Goal: Communication & Community: Share content

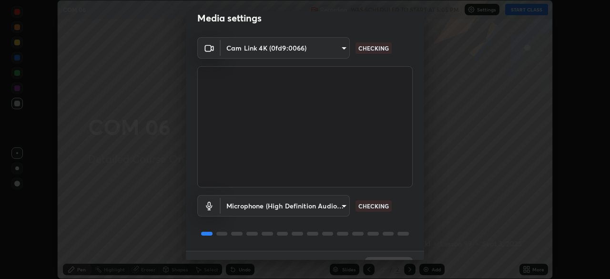
scroll to position [34, 0]
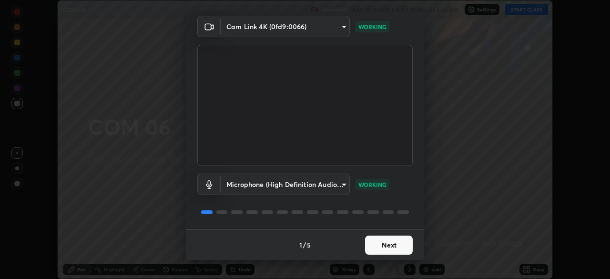
click at [381, 240] on button "Next" at bounding box center [389, 244] width 48 height 19
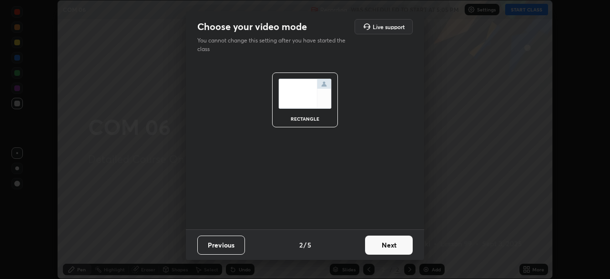
scroll to position [0, 0]
click at [383, 242] on button "Next" at bounding box center [389, 244] width 48 height 19
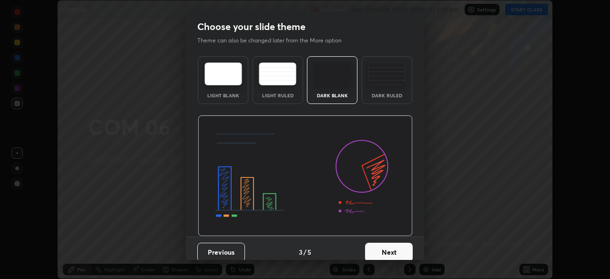
click at [383, 247] on button "Next" at bounding box center [389, 252] width 48 height 19
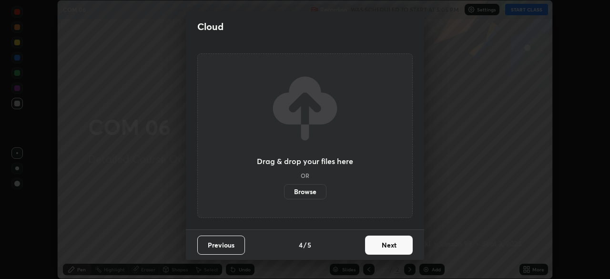
click at [382, 245] on button "Next" at bounding box center [389, 244] width 48 height 19
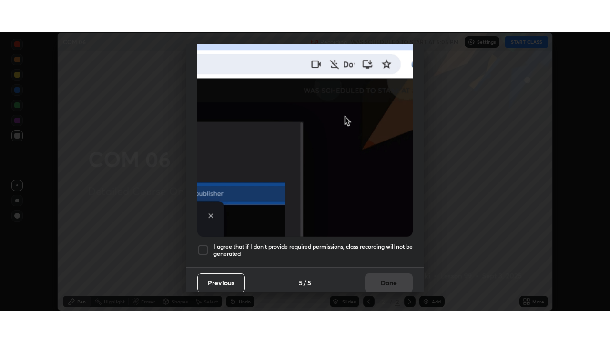
scroll to position [228, 0]
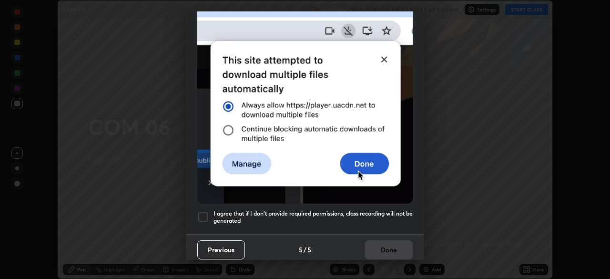
click at [204, 211] on div at bounding box center [202, 216] width 11 height 11
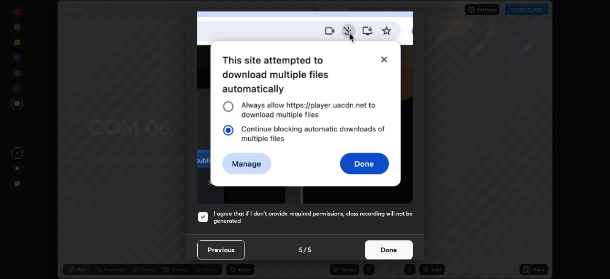
click at [388, 248] on button "Done" at bounding box center [389, 249] width 48 height 19
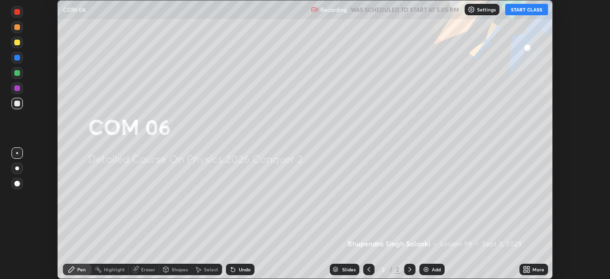
click at [526, 10] on button "START CLASS" at bounding box center [526, 9] width 43 height 11
click at [527, 268] on icon at bounding box center [528, 267] width 2 height 2
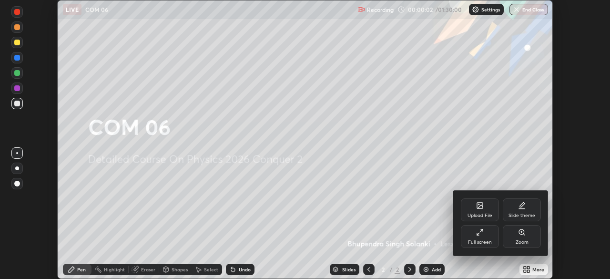
click at [484, 236] on div "Full screen" at bounding box center [480, 236] width 38 height 23
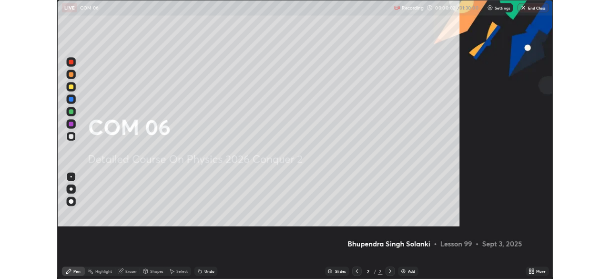
scroll to position [343, 610]
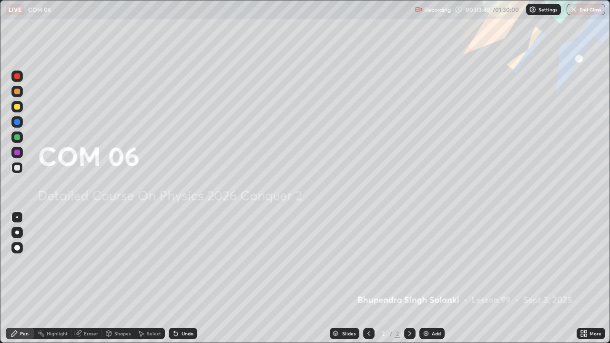
click at [15, 137] on div at bounding box center [17, 137] width 6 height 6
click at [428, 278] on img at bounding box center [426, 334] width 8 height 8
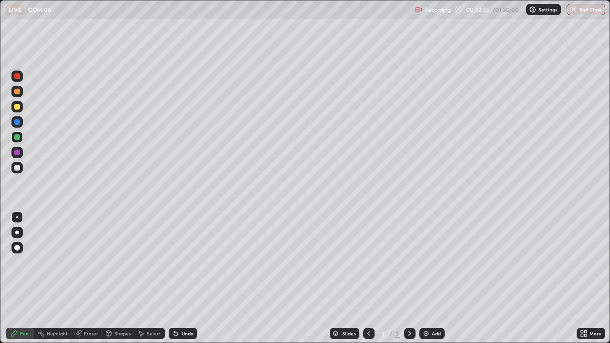
click at [15, 169] on div at bounding box center [17, 168] width 6 height 6
click at [17, 154] on div at bounding box center [17, 153] width 6 height 6
click at [17, 168] on div at bounding box center [17, 168] width 6 height 6
click at [185, 278] on div "Undo" at bounding box center [188, 333] width 12 height 5
click at [184, 278] on div "Undo" at bounding box center [183, 333] width 29 height 11
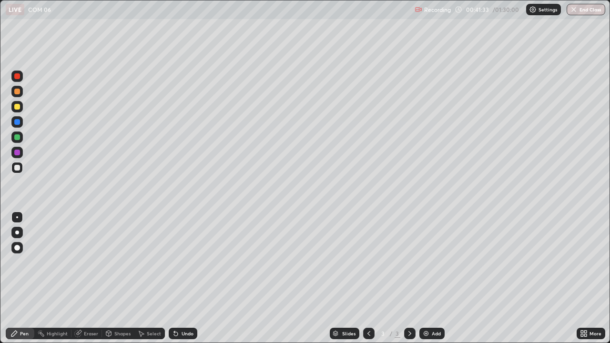
click at [86, 278] on div "Eraser" at bounding box center [91, 333] width 14 height 5
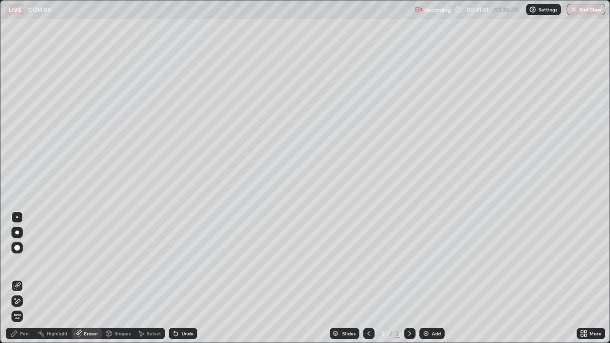
click at [28, 278] on div "Pen" at bounding box center [24, 333] width 9 height 5
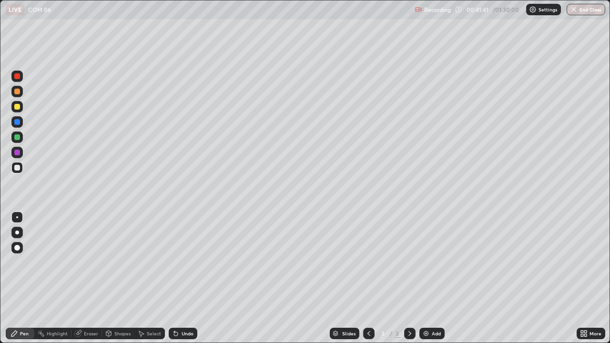
click at [20, 142] on div at bounding box center [16, 137] width 11 height 15
click at [19, 123] on div at bounding box center [17, 122] width 6 height 6
click at [16, 153] on div at bounding box center [17, 153] width 6 height 6
click at [89, 278] on div "Eraser" at bounding box center [86, 333] width 30 height 11
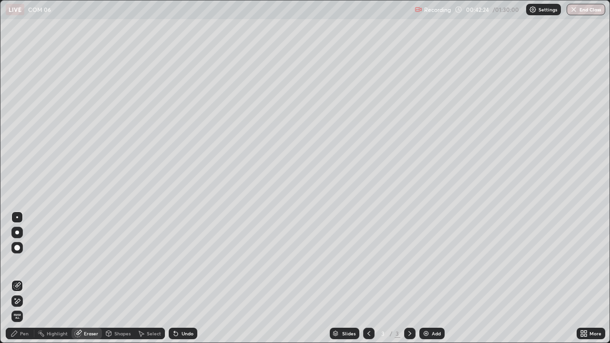
click at [26, 278] on div "Pen" at bounding box center [20, 333] width 29 height 11
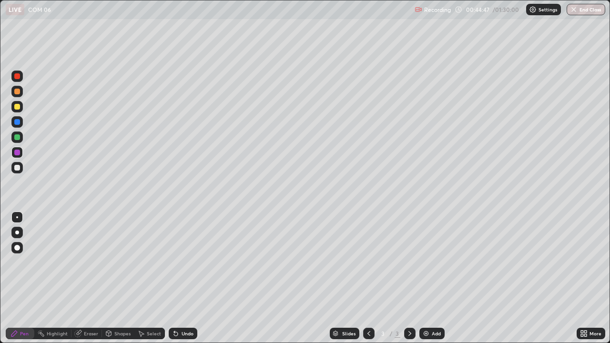
click at [430, 278] on div "Add" at bounding box center [431, 333] width 25 height 11
click at [17, 168] on div at bounding box center [17, 168] width 6 height 6
click at [18, 122] on div at bounding box center [17, 122] width 6 height 6
click at [18, 168] on div at bounding box center [17, 168] width 6 height 6
click at [430, 278] on div "Add" at bounding box center [431, 333] width 25 height 11
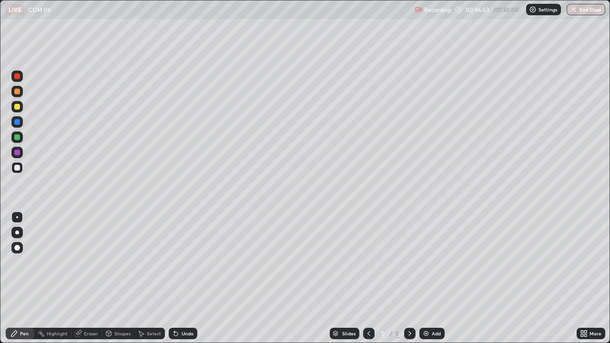
click at [186, 278] on div "Undo" at bounding box center [188, 333] width 12 height 5
click at [109, 278] on icon at bounding box center [109, 334] width 0 height 3
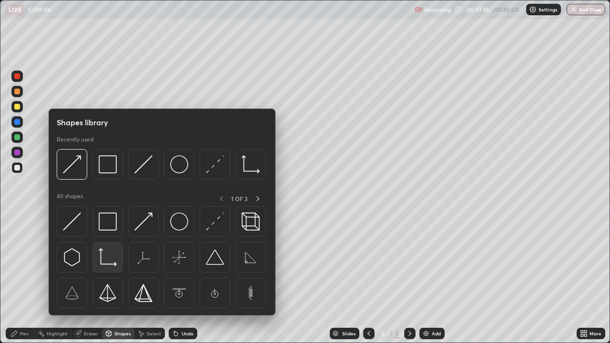
click at [110, 260] on img at bounding box center [108, 257] width 18 height 18
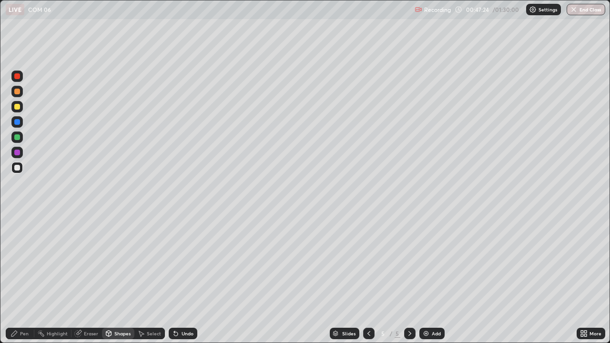
click at [18, 109] on div at bounding box center [17, 107] width 6 height 6
click at [182, 278] on div "Undo" at bounding box center [188, 333] width 12 height 5
click at [26, 278] on div "Pen" at bounding box center [24, 333] width 9 height 5
click at [16, 170] on div at bounding box center [17, 168] width 6 height 6
click at [16, 233] on div at bounding box center [17, 233] width 4 height 4
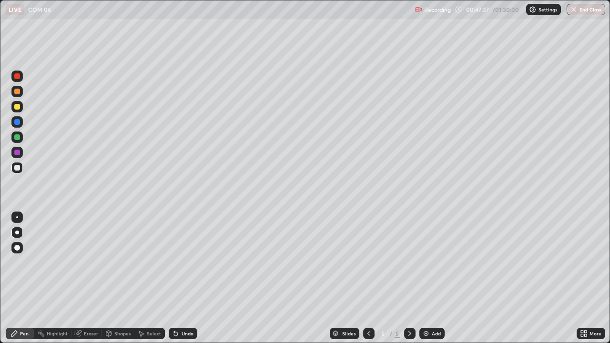
click at [18, 124] on div at bounding box center [17, 122] width 6 height 6
click at [187, 278] on div "Undo" at bounding box center [188, 333] width 12 height 5
click at [16, 106] on div at bounding box center [17, 107] width 6 height 6
click at [17, 93] on div at bounding box center [17, 92] width 6 height 6
click at [191, 278] on div "Undo" at bounding box center [188, 333] width 12 height 5
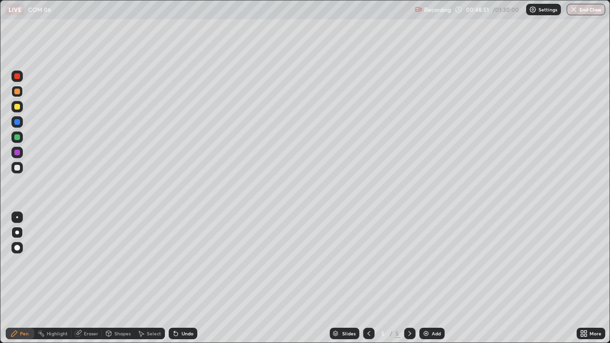
click at [186, 278] on div "Undo" at bounding box center [188, 333] width 12 height 5
click at [189, 278] on div "Undo" at bounding box center [188, 333] width 12 height 5
click at [184, 278] on div "Undo" at bounding box center [188, 333] width 12 height 5
click at [183, 278] on div "Undo" at bounding box center [183, 333] width 29 height 11
click at [182, 278] on div "Undo" at bounding box center [188, 333] width 12 height 5
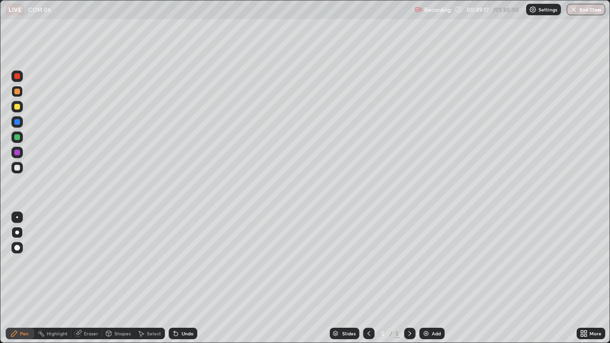
click at [183, 278] on div "Undo" at bounding box center [188, 333] width 12 height 5
click at [186, 278] on div "Undo" at bounding box center [183, 333] width 29 height 11
click at [15, 166] on div at bounding box center [17, 168] width 6 height 6
click at [16, 123] on div at bounding box center [17, 122] width 6 height 6
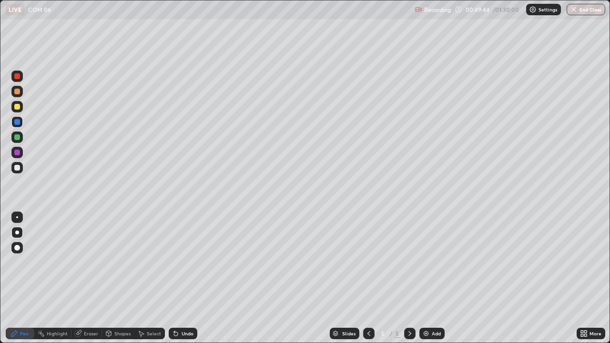
click at [16, 136] on div at bounding box center [17, 137] width 6 height 6
click at [19, 108] on div at bounding box center [17, 107] width 6 height 6
click at [19, 170] on div at bounding box center [17, 168] width 6 height 6
click at [18, 169] on div at bounding box center [17, 168] width 6 height 6
click at [18, 153] on div at bounding box center [17, 153] width 6 height 6
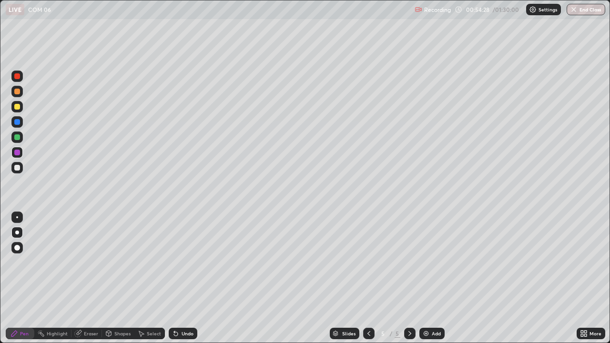
click at [18, 78] on div at bounding box center [17, 76] width 6 height 6
click at [19, 153] on div at bounding box center [17, 153] width 6 height 6
click at [18, 90] on div at bounding box center [17, 92] width 6 height 6
click at [17, 76] on div at bounding box center [17, 76] width 6 height 6
click at [15, 152] on div at bounding box center [17, 153] width 6 height 6
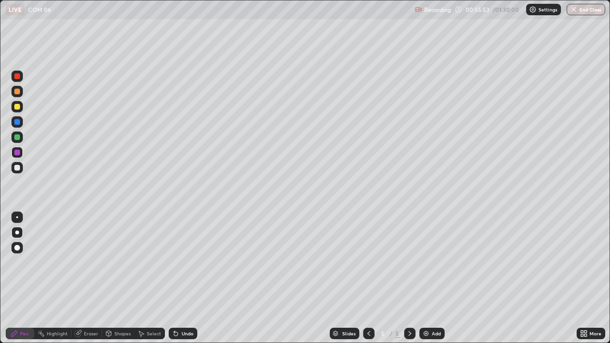
click at [19, 77] on div at bounding box center [17, 76] width 6 height 6
click at [17, 152] on div at bounding box center [17, 153] width 6 height 6
click at [17, 78] on div at bounding box center [17, 76] width 6 height 6
click at [430, 278] on div "Add" at bounding box center [431, 333] width 25 height 11
click at [113, 278] on div "Shapes" at bounding box center [118, 333] width 32 height 11
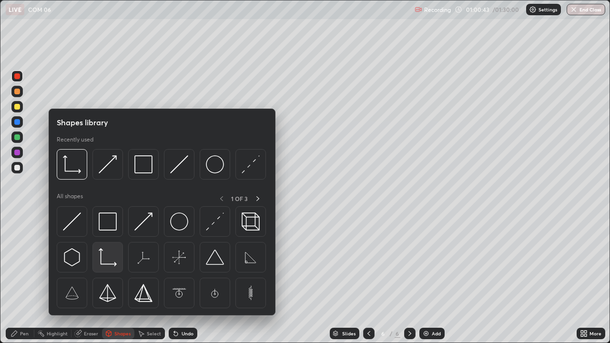
click at [104, 255] on img at bounding box center [108, 257] width 18 height 18
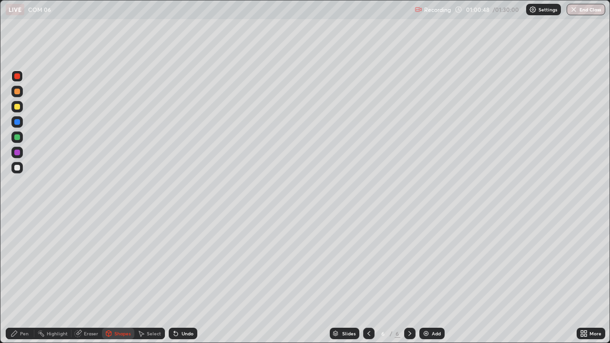
click at [19, 166] on div at bounding box center [17, 168] width 6 height 6
click at [25, 278] on div "Pen" at bounding box center [24, 333] width 9 height 5
click at [18, 248] on div at bounding box center [17, 248] width 6 height 6
click at [116, 278] on div "Shapes" at bounding box center [122, 333] width 16 height 5
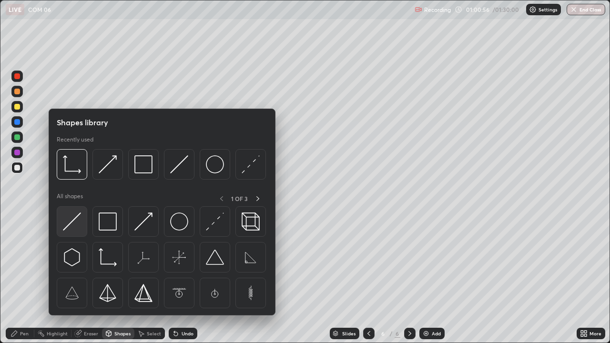
click at [73, 227] on img at bounding box center [72, 222] width 18 height 18
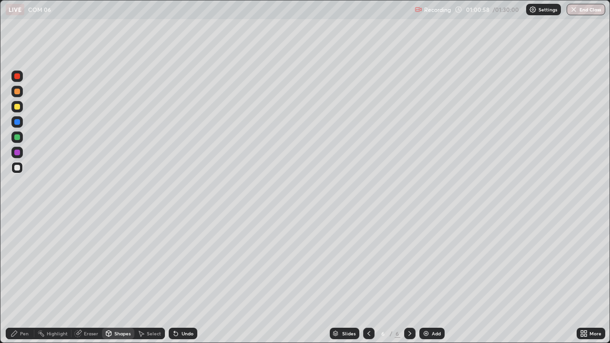
click at [17, 74] on div at bounding box center [17, 76] width 6 height 6
click at [185, 278] on div "Undo" at bounding box center [188, 333] width 12 height 5
click at [23, 278] on div "Pen" at bounding box center [24, 333] width 9 height 5
click at [17, 168] on div at bounding box center [17, 168] width 6 height 6
click at [17, 233] on div at bounding box center [17, 233] width 4 height 4
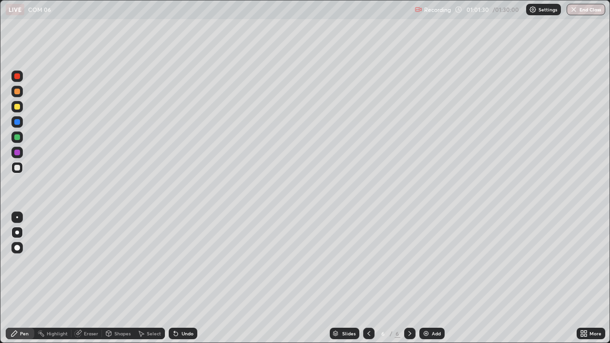
click at [19, 148] on div at bounding box center [16, 152] width 11 height 11
click at [17, 167] on div at bounding box center [17, 168] width 6 height 6
click at [17, 107] on div at bounding box center [17, 107] width 6 height 6
click at [19, 165] on div at bounding box center [16, 167] width 11 height 11
click at [182, 278] on div "Undo" at bounding box center [188, 333] width 12 height 5
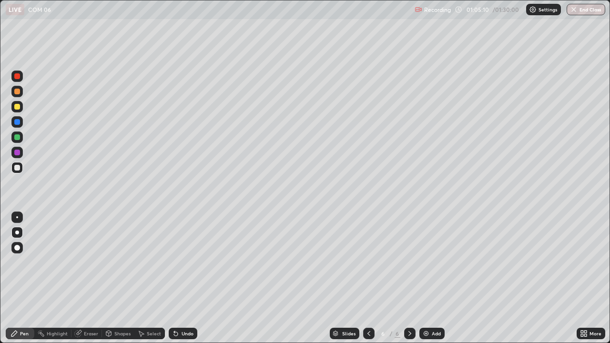
click at [88, 278] on div "Eraser" at bounding box center [91, 333] width 14 height 5
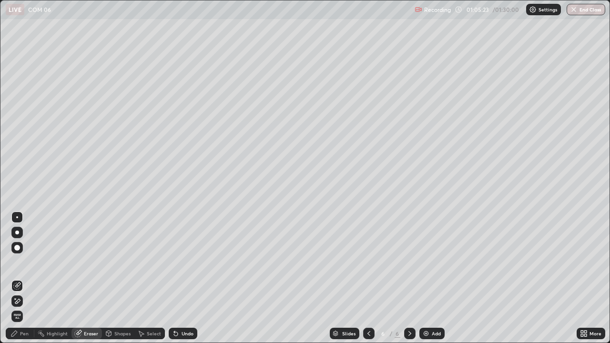
click at [27, 278] on div "Pen" at bounding box center [24, 333] width 9 height 5
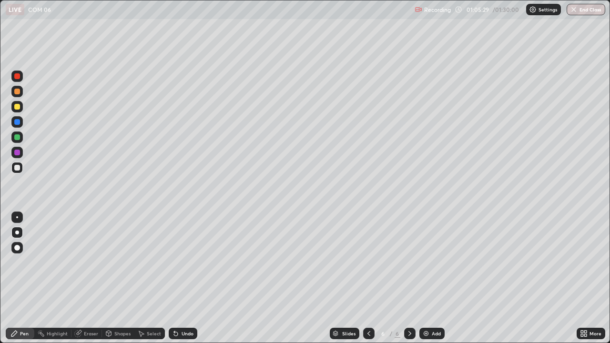
click at [20, 166] on div at bounding box center [17, 168] width 6 height 6
click at [19, 107] on div at bounding box center [17, 107] width 6 height 6
click at [17, 139] on div at bounding box center [17, 137] width 6 height 6
click at [19, 107] on div at bounding box center [17, 107] width 6 height 6
click at [19, 139] on div at bounding box center [17, 137] width 6 height 6
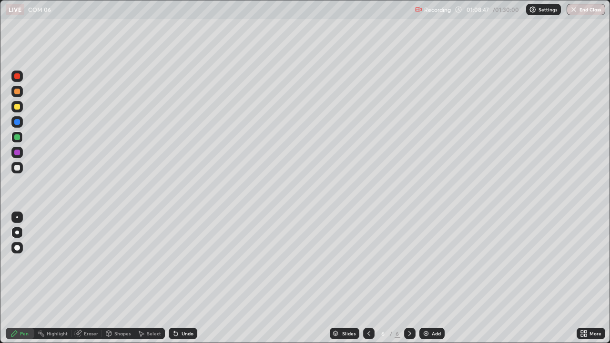
click at [15, 107] on div at bounding box center [17, 107] width 6 height 6
click at [429, 278] on div "Add" at bounding box center [431, 333] width 25 height 11
click at [183, 278] on div "Undo" at bounding box center [188, 333] width 12 height 5
click at [179, 278] on div "Undo" at bounding box center [183, 333] width 29 height 11
click at [183, 278] on div "Undo" at bounding box center [183, 333] width 29 height 11
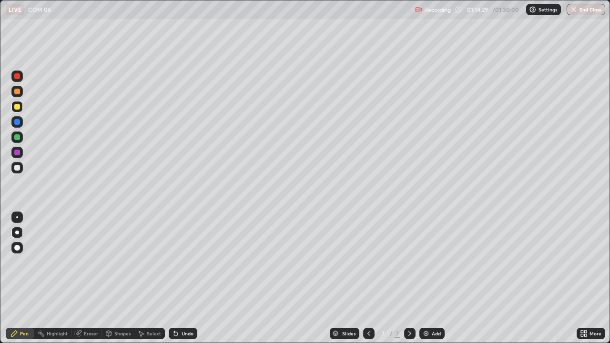
click at [181, 278] on div "Undo" at bounding box center [183, 333] width 29 height 11
click at [17, 166] on div at bounding box center [17, 168] width 6 height 6
click at [182, 278] on div "Undo" at bounding box center [188, 333] width 12 height 5
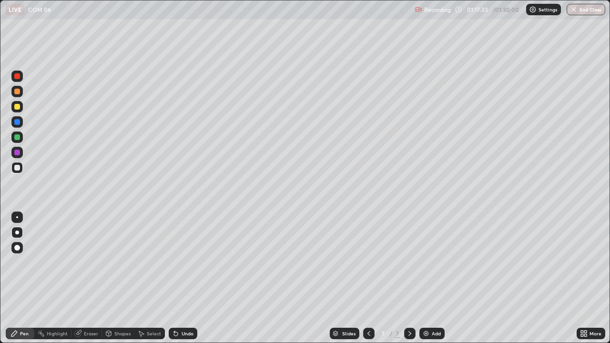
click at [179, 278] on div "Undo" at bounding box center [183, 333] width 29 height 11
click at [424, 278] on img at bounding box center [426, 334] width 8 height 8
click at [584, 10] on button "End Class" at bounding box center [587, 9] width 38 height 11
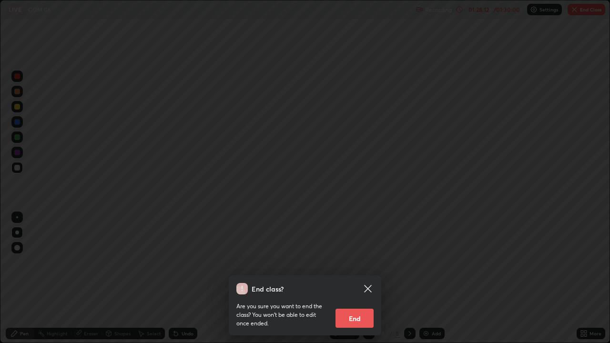
click at [359, 278] on button "End" at bounding box center [354, 318] width 38 height 19
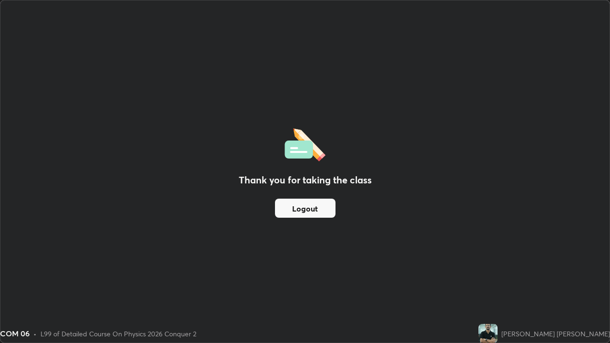
click at [318, 209] on button "Logout" at bounding box center [305, 208] width 61 height 19
click at [314, 211] on button "Logout" at bounding box center [305, 208] width 61 height 19
click at [315, 210] on button "Logout" at bounding box center [305, 208] width 61 height 19
click at [313, 211] on button "Logout" at bounding box center [305, 208] width 61 height 19
click at [313, 208] on button "Logout" at bounding box center [305, 208] width 61 height 19
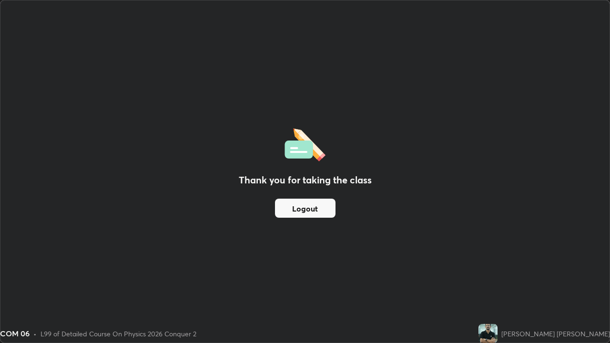
click at [313, 207] on button "Logout" at bounding box center [305, 208] width 61 height 19
click at [310, 211] on button "Logout" at bounding box center [305, 208] width 61 height 19
click at [310, 210] on button "Logout" at bounding box center [305, 208] width 61 height 19
click at [311, 210] on button "Logout" at bounding box center [305, 208] width 61 height 19
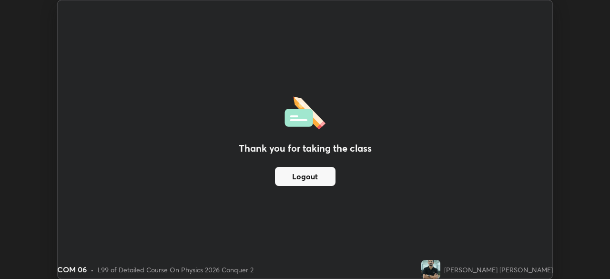
scroll to position [47371, 47040]
